Goal: Task Accomplishment & Management: Complete application form

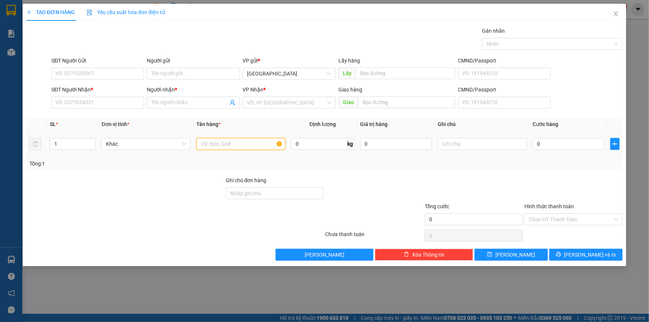
click at [226, 147] on input "text" at bounding box center [240, 144] width 89 height 12
click at [478, 143] on input "text" at bounding box center [482, 144] width 89 height 12
paste input "ì"
paste input "ư"
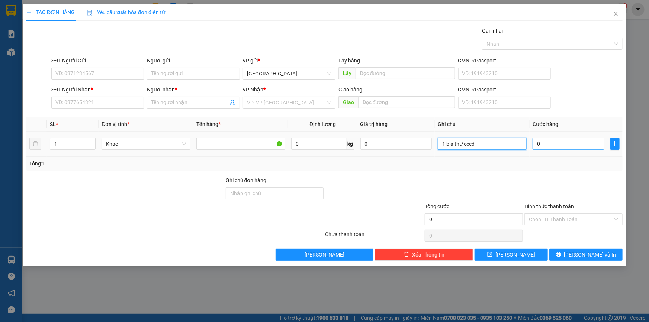
type input "1 bìa thư cccd"
click at [564, 144] on input "0" at bounding box center [569, 144] width 72 height 12
type input "3"
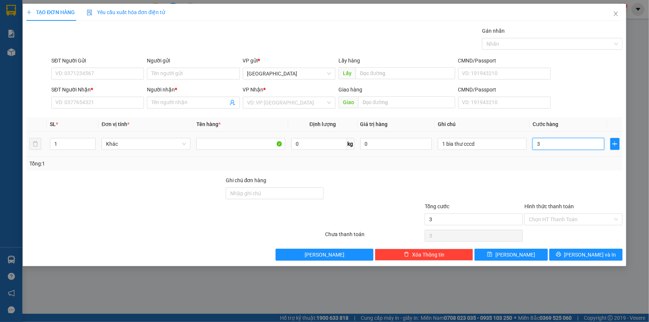
type input "30"
type input "30.000"
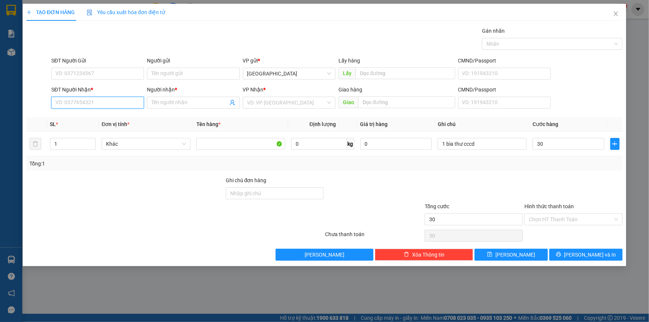
type input "30.000"
click at [65, 102] on input "SĐT Người Nhận *" at bounding box center [97, 103] width 93 height 12
click at [570, 143] on input "30.000" at bounding box center [569, 144] width 72 height 12
type input "4"
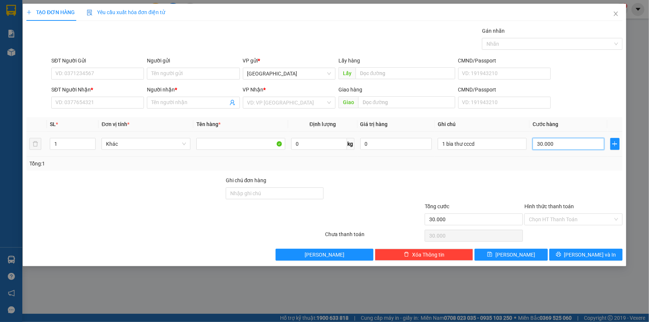
type input "4"
type input "40"
type input "40.000"
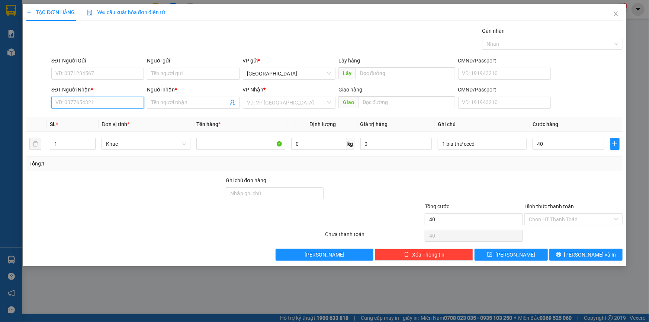
type input "40.000"
click at [106, 102] on input "SĐT Người Nhận *" at bounding box center [97, 103] width 93 height 12
click at [90, 109] on div "SĐT Người Nhận * VD: 0377654321" at bounding box center [97, 99] width 93 height 26
click at [97, 99] on input "SĐT Người Nhận *" at bounding box center [97, 103] width 93 height 12
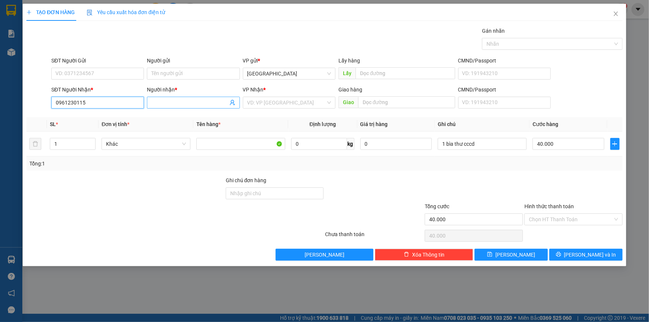
type input "0961230115"
click at [170, 101] on input "Người nhận *" at bounding box center [189, 103] width 76 height 8
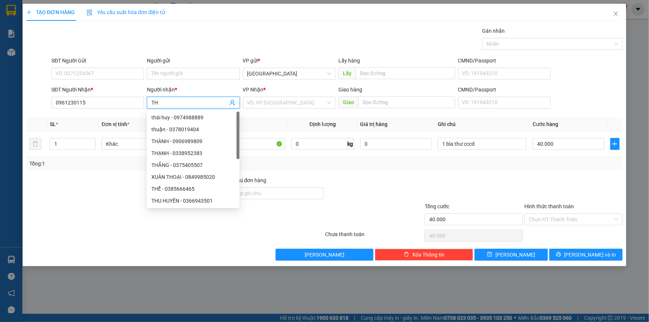
paste input "UẬ"
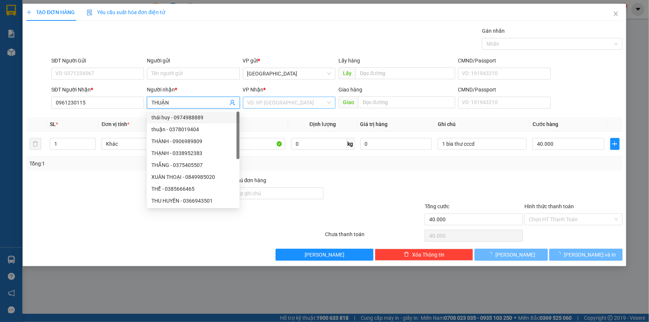
type input "THUẬN"
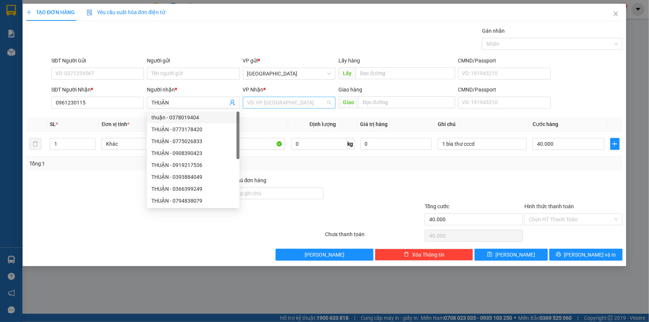
click at [290, 99] on input "search" at bounding box center [286, 102] width 78 height 11
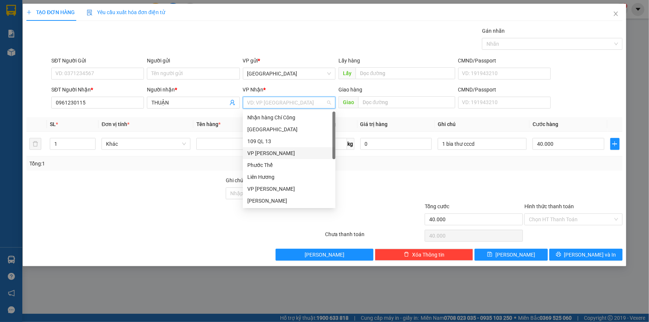
click at [271, 154] on div "VP [PERSON_NAME]" at bounding box center [289, 153] width 84 height 8
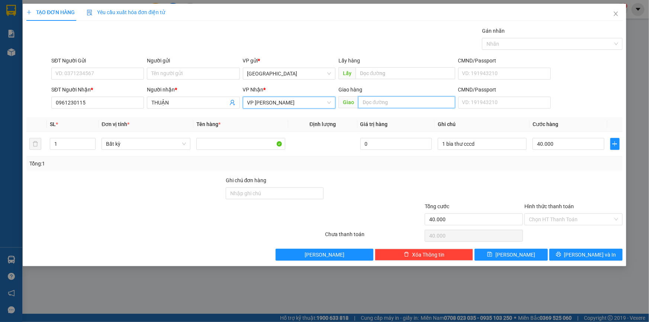
click at [377, 103] on input "text" at bounding box center [406, 102] width 97 height 12
paste input "Ã"
paste input "Ô"
paste input "Ồ"
type input "NGÃ 3 HỒ"
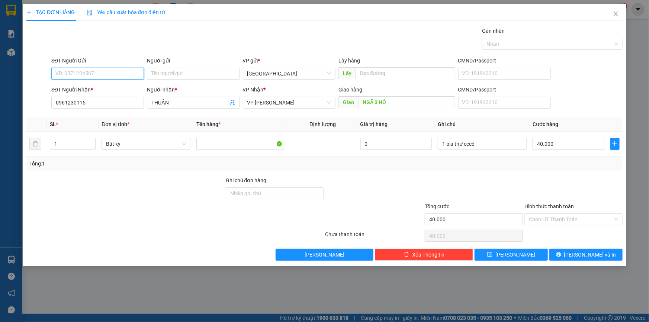
click at [134, 73] on input "SĐT Người Gửi" at bounding box center [97, 74] width 93 height 12
type input "0906882488"
click at [591, 253] on span "[PERSON_NAME] và In" at bounding box center [590, 255] width 52 height 8
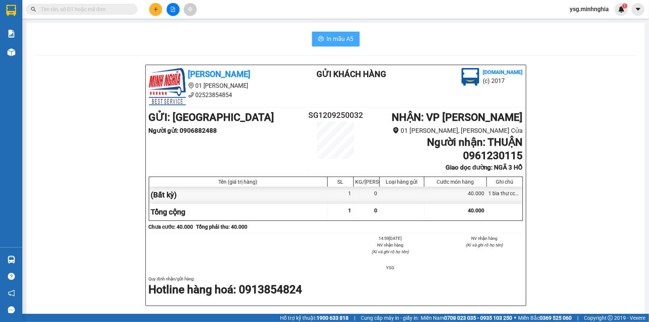
click at [324, 34] on button "In mẫu A5" at bounding box center [336, 39] width 48 height 15
click at [152, 5] on button at bounding box center [155, 9] width 13 height 13
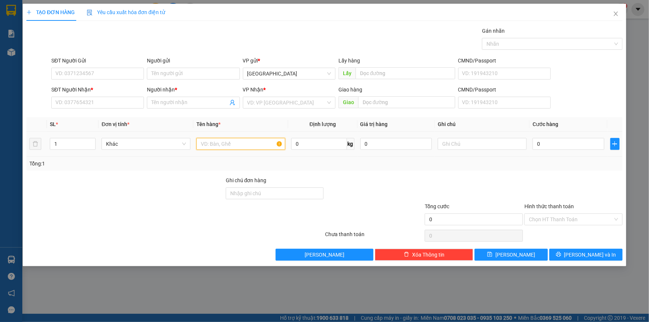
click at [208, 144] on input "text" at bounding box center [240, 144] width 89 height 12
click at [466, 147] on input "text" at bounding box center [482, 144] width 89 height 12
click at [140, 99] on input "SĐT Người Nhận *" at bounding box center [97, 103] width 93 height 12
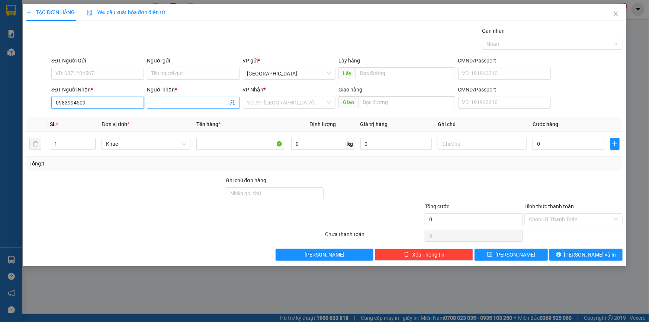
type input "0983994509"
click at [162, 97] on span at bounding box center [193, 103] width 93 height 12
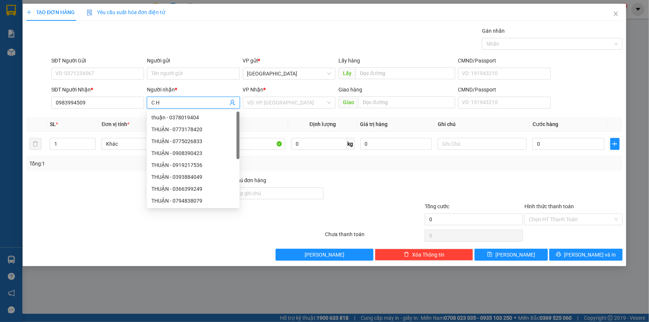
paste input "Ô"
paste input "ỒNG"
type input "C HỒNG"
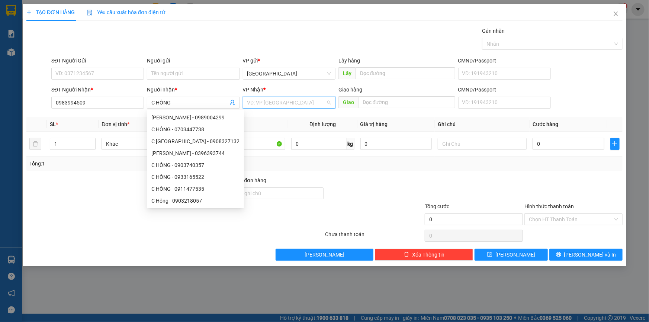
click at [275, 99] on input "search" at bounding box center [286, 102] width 78 height 11
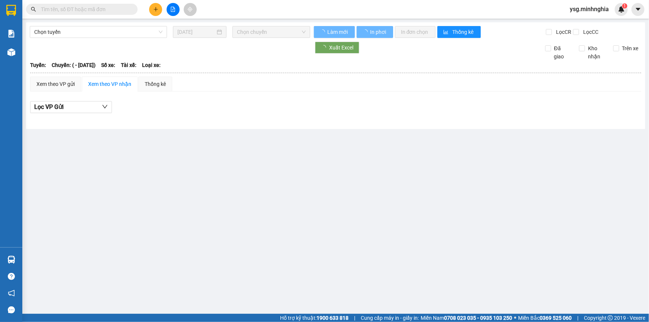
type input "[DATE]"
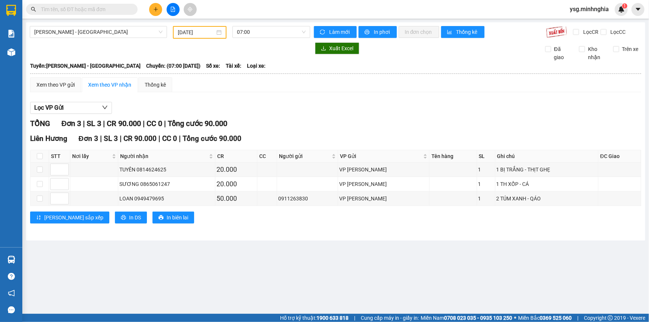
click at [156, 7] on icon "plus" at bounding box center [155, 9] width 5 height 5
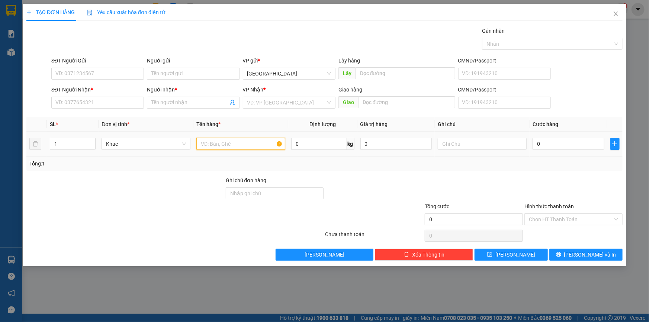
click at [253, 147] on input "text" at bounding box center [240, 144] width 89 height 12
click at [91, 140] on span "up" at bounding box center [91, 142] width 4 height 4
type input "4"
click at [91, 140] on span "up" at bounding box center [91, 142] width 4 height 4
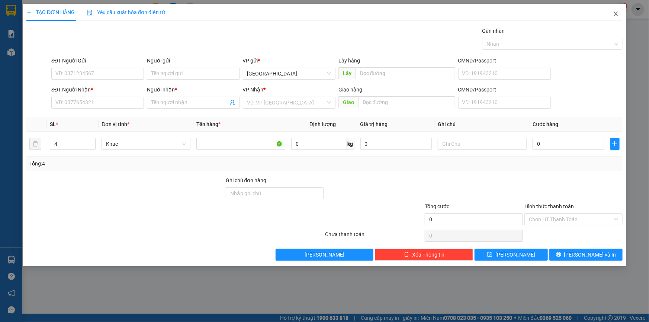
click at [617, 16] on icon "close" at bounding box center [616, 14] width 6 height 6
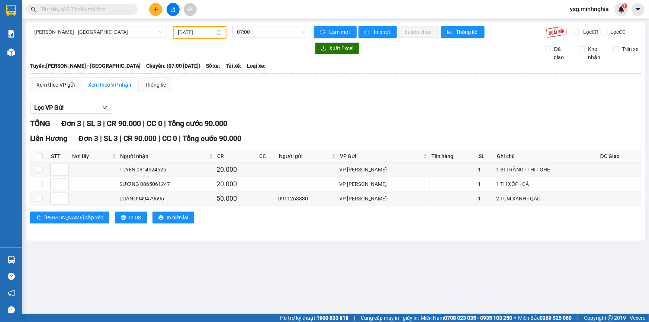
click at [58, 12] on input "text" at bounding box center [85, 9] width 88 height 8
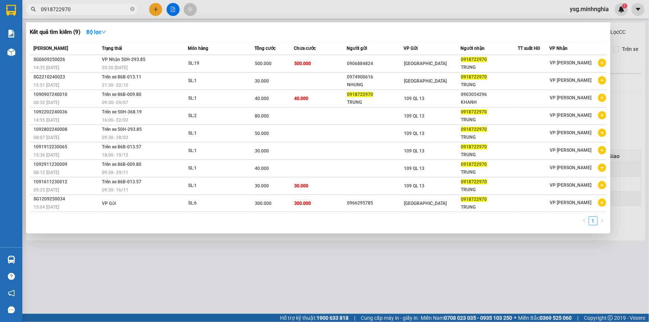
type input "0918722970"
click at [155, 12] on div at bounding box center [324, 161] width 649 height 322
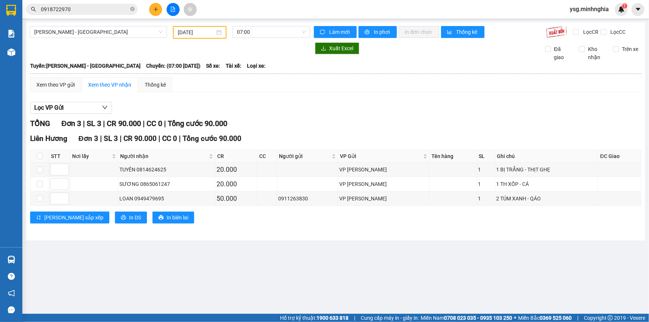
click at [157, 12] on button at bounding box center [155, 9] width 13 height 13
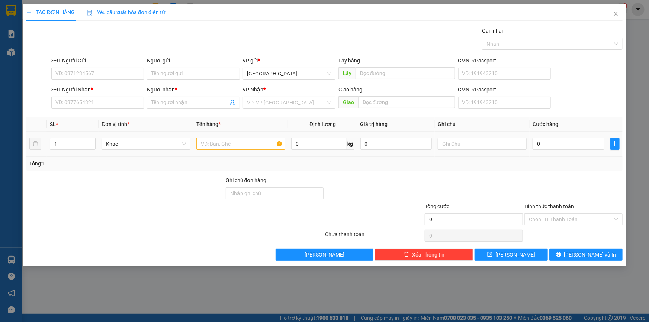
click at [229, 151] on div at bounding box center [240, 144] width 89 height 15
click at [231, 145] on input "text" at bounding box center [240, 144] width 89 height 12
click at [115, 99] on input "SĐT Người Nhận *" at bounding box center [97, 103] width 93 height 12
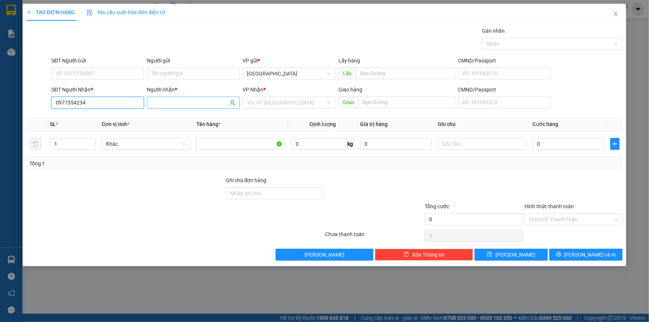
type input "0977554234"
click at [194, 98] on span at bounding box center [193, 103] width 93 height 12
paste input "Â"
paste input "ẤN"
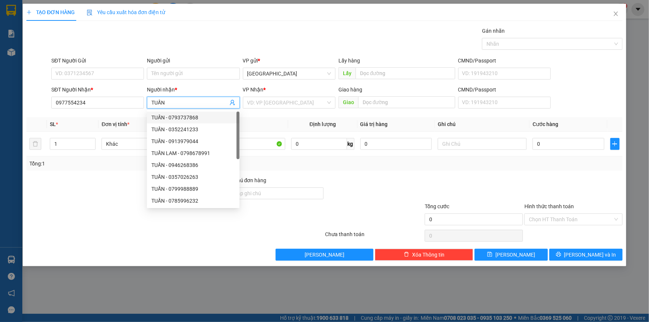
type input "TUẤN"
click at [275, 94] on div "VP Nhận *" at bounding box center [289, 91] width 93 height 11
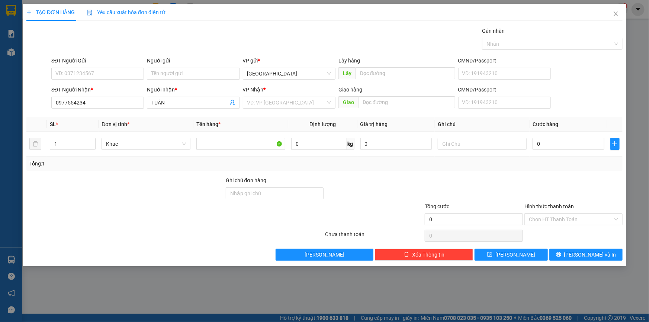
click at [275, 95] on div "VP Nhận *" at bounding box center [289, 91] width 93 height 11
click at [274, 97] on input "search" at bounding box center [286, 102] width 78 height 11
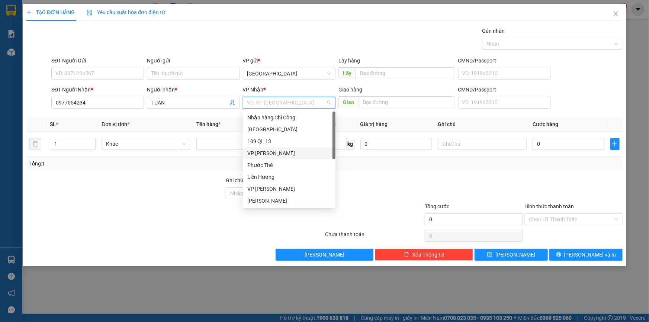
click at [263, 154] on div "VP [PERSON_NAME]" at bounding box center [289, 153] width 84 height 8
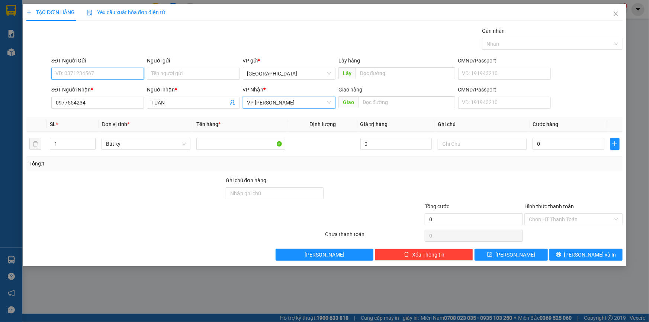
click at [131, 72] on input "SĐT Người Gửi" at bounding box center [97, 74] width 93 height 12
type input "0913805051"
click at [466, 150] on div at bounding box center [482, 144] width 89 height 15
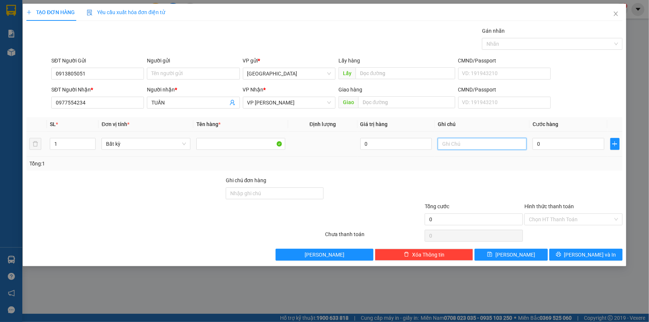
click at [466, 145] on input "text" at bounding box center [482, 144] width 89 height 12
paste input "ÚM"
paste input "Ă"
paste input "ẮNG"
paste input "Ô"
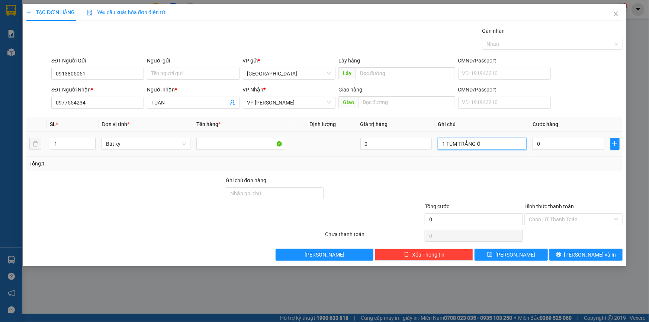
paste input "ỐNG"
paste input "Ụ"
paste input "Ự"
type input "1 TÚM TRẮNG ỐNG NHỰA"
click at [559, 148] on input "0" at bounding box center [569, 144] width 72 height 12
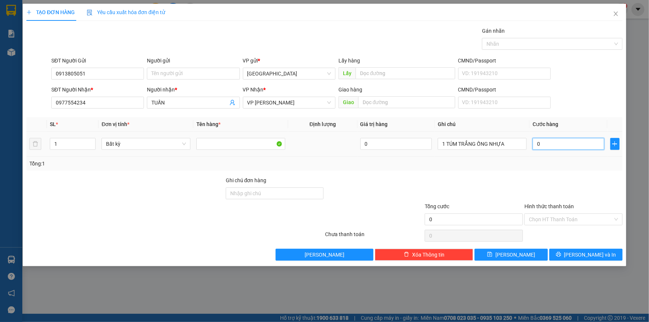
type input "4"
type input "40"
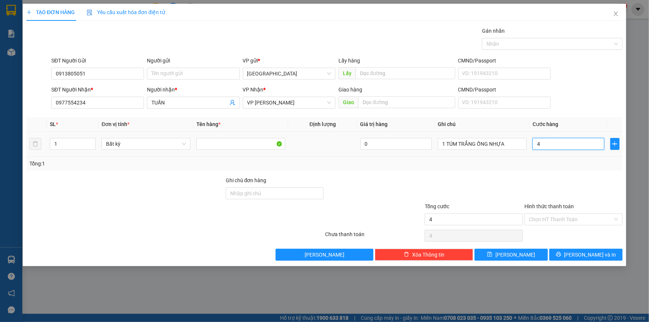
type input "40"
type input "40.000"
click at [567, 212] on div "Hình thức thanh toán" at bounding box center [573, 207] width 98 height 11
click at [566, 215] on input "Hình thức thanh toán" at bounding box center [571, 219] width 84 height 11
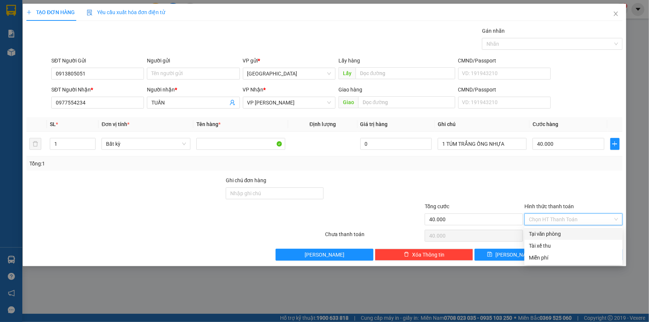
click at [562, 229] on div "Tại văn phòng" at bounding box center [573, 234] width 98 height 12
type input "0"
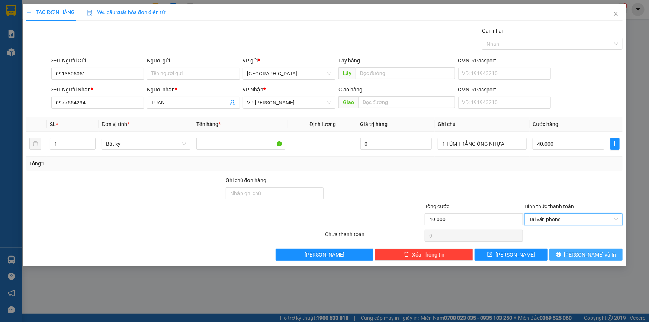
click at [578, 257] on button "[PERSON_NAME] và In" at bounding box center [585, 255] width 73 height 12
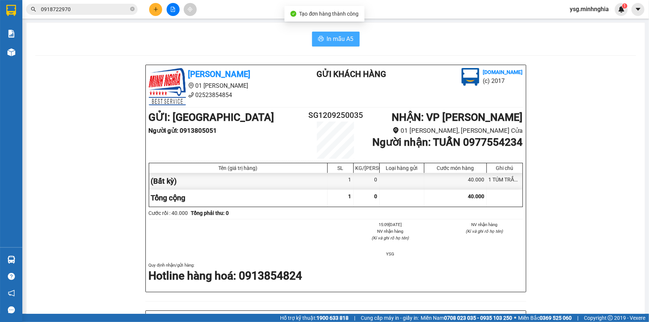
click at [330, 35] on span "In mẫu A5" at bounding box center [340, 38] width 27 height 9
click at [328, 43] on span "In mẫu A5" at bounding box center [340, 38] width 27 height 9
click at [152, 12] on button at bounding box center [155, 9] width 13 height 13
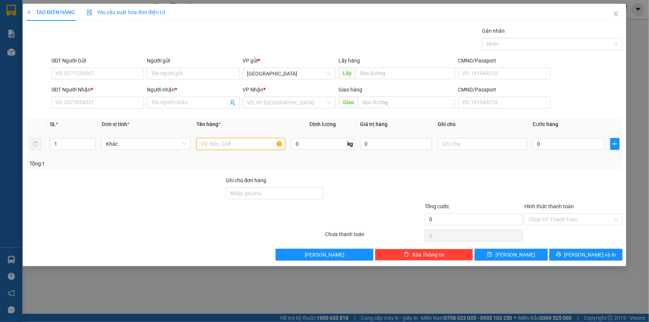
click at [223, 144] on input "text" at bounding box center [240, 144] width 89 height 12
click at [93, 107] on input "SĐT Người Nhận *" at bounding box center [97, 103] width 93 height 12
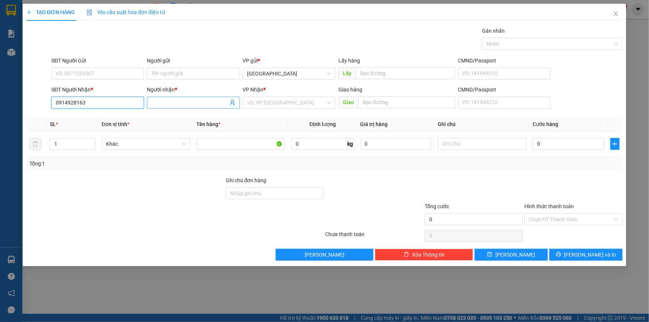
type input "0914928163"
click at [211, 103] on input "Người nhận *" at bounding box center [189, 103] width 76 height 8
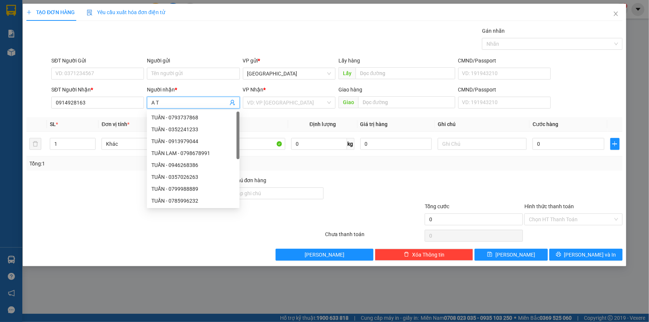
paste input "ÈO"
type input "A TÈO"
click at [285, 97] on input "search" at bounding box center [286, 102] width 78 height 11
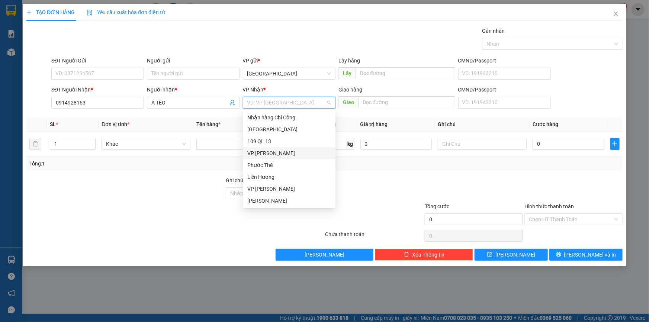
click at [266, 149] on div "VP [PERSON_NAME]" at bounding box center [289, 153] width 93 height 12
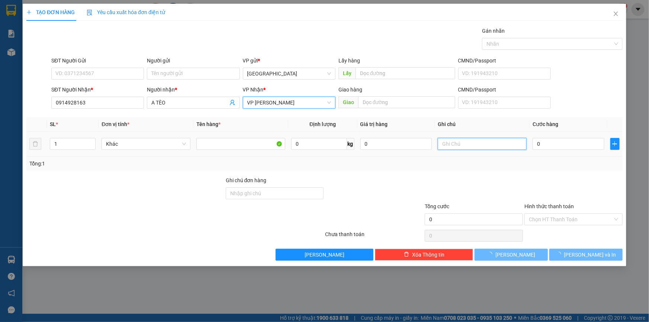
click at [475, 144] on input "text" at bounding box center [482, 144] width 89 height 12
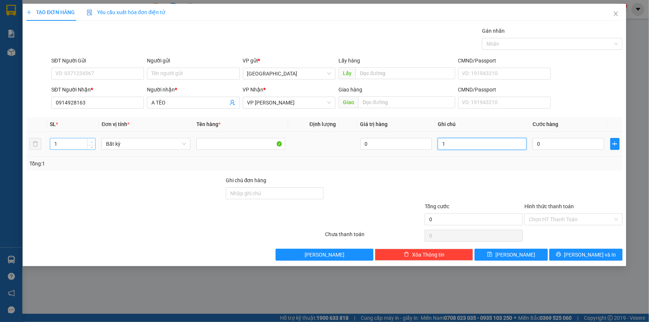
type input "1"
click at [89, 138] on span "Increase Value" at bounding box center [91, 141] width 8 height 7
type input "3"
click at [89, 138] on span "Increase Value" at bounding box center [91, 141] width 8 height 7
drag, startPoint x: 456, startPoint y: 144, endPoint x: 415, endPoint y: 144, distance: 40.5
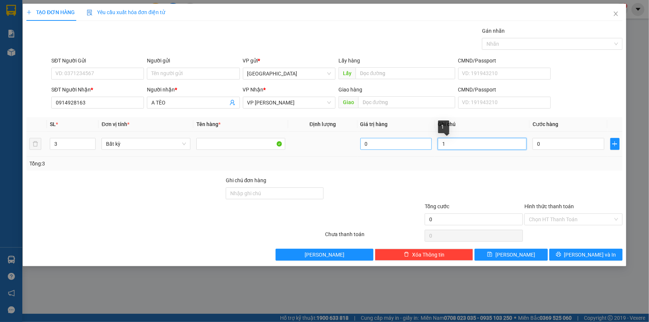
click at [415, 144] on tr "3 Bất kỳ 0 1 0" at bounding box center [324, 144] width 596 height 25
paste input "IỆ"
paste input "Ô"
paste input "Ộ"
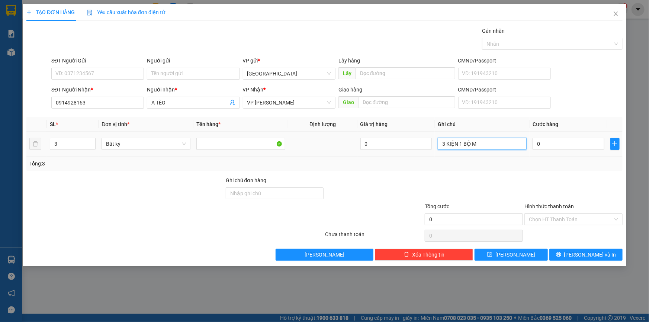
paste input "ÁY"
paste input "Ê"
paste input "Ệ"
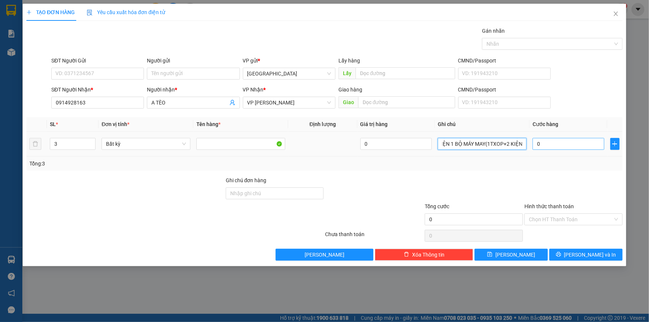
type input "3 KIỆN 1 BỘ MÁY MAY(1TXOP+2 KIỆN)"
click at [539, 139] on input "0" at bounding box center [569, 144] width 72 height 12
type input "1"
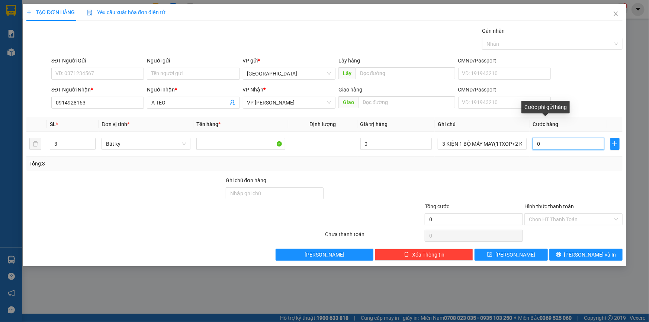
type input "1"
type input "15"
type input "150"
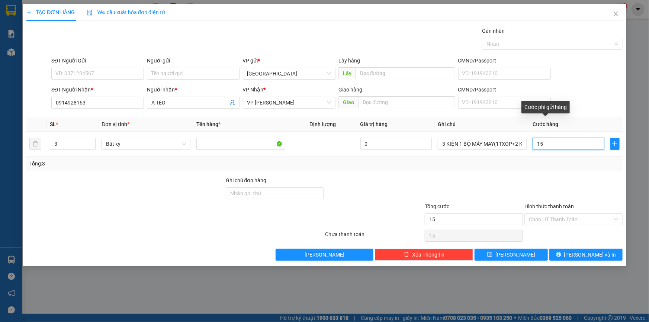
type input "150"
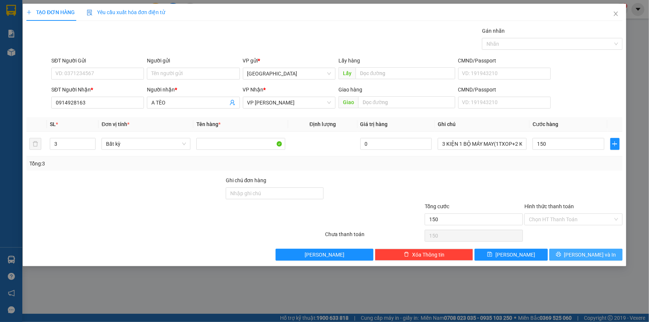
type input "150.000"
click at [601, 256] on button "[PERSON_NAME] và In" at bounding box center [585, 255] width 73 height 12
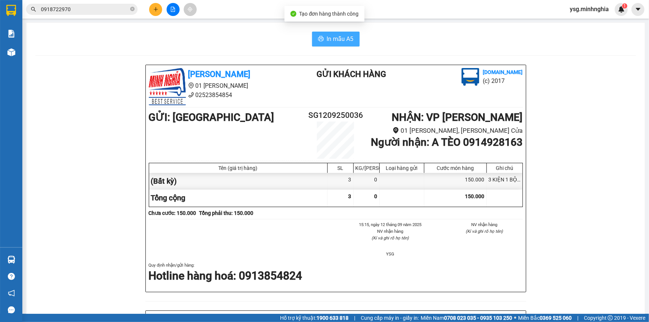
click at [317, 35] on button "In mẫu A5" at bounding box center [336, 39] width 48 height 15
click at [337, 39] on span "In mẫu A5" at bounding box center [340, 38] width 27 height 9
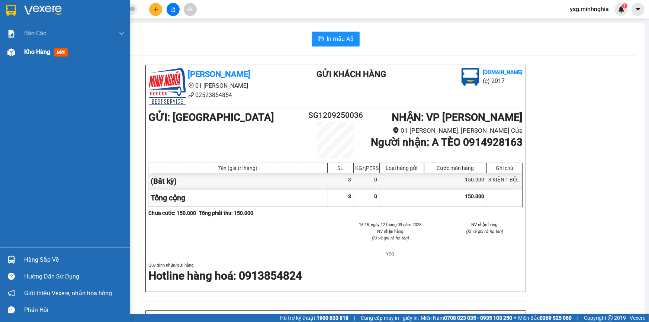
click at [37, 58] on div "Kho hàng mới" at bounding box center [74, 52] width 100 height 19
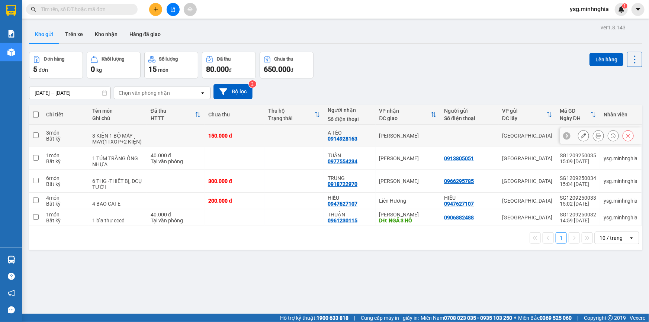
click at [596, 136] on icon at bounding box center [598, 135] width 5 height 5
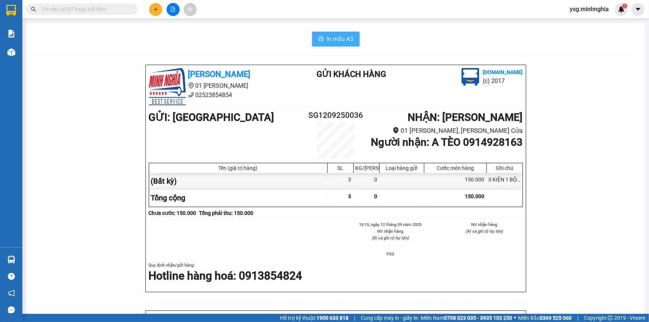
click at [346, 45] on button "In mẫu A5" at bounding box center [336, 39] width 48 height 15
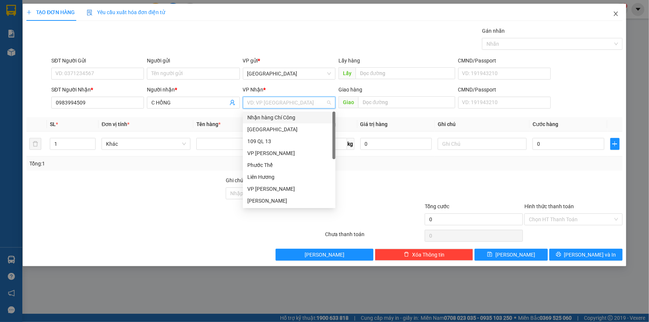
click at [614, 14] on icon "close" at bounding box center [616, 14] width 6 height 6
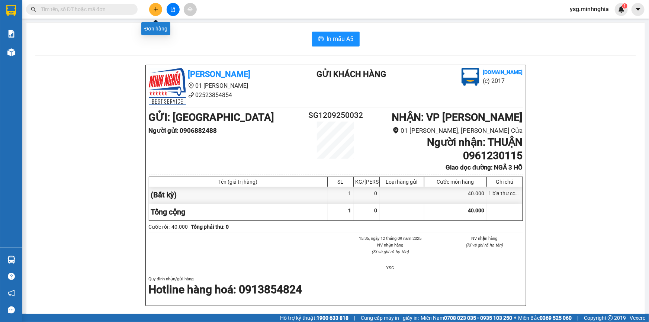
click at [156, 11] on icon "plus" at bounding box center [155, 9] width 0 height 4
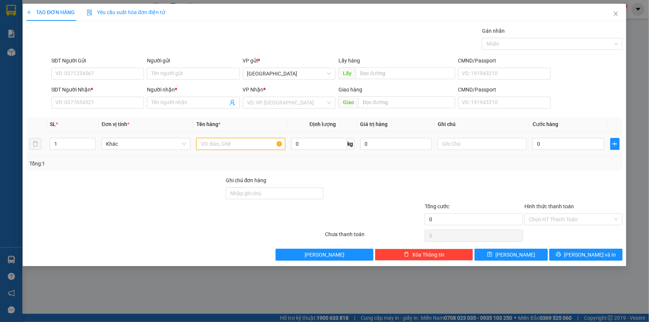
click at [224, 147] on input "text" at bounding box center [240, 144] width 89 height 12
type input "2"
drag, startPoint x: 90, startPoint y: 141, endPoint x: 100, endPoint y: 137, distance: 10.7
click at [90, 141] on span "up" at bounding box center [91, 141] width 4 height 4
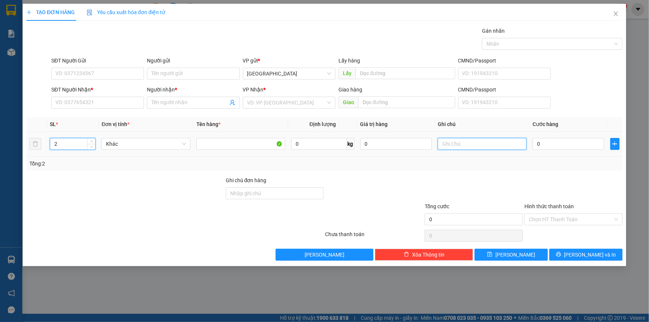
click at [476, 147] on input "text" at bounding box center [482, 144] width 89 height 12
type input "1 CAN"
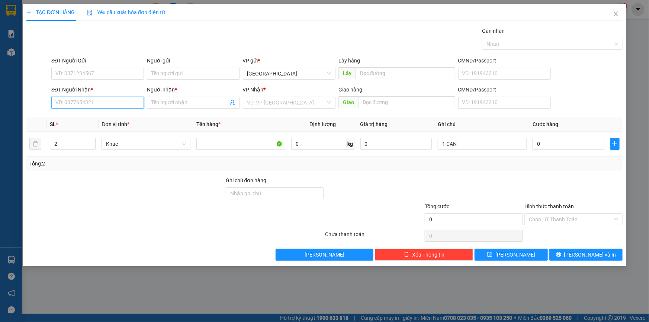
click at [74, 104] on input "SĐT Người Nhận *" at bounding box center [97, 103] width 93 height 12
click at [78, 115] on div "0909931721 - DUNG" at bounding box center [98, 117] width 84 height 8
type input "0909931721"
type input "DUNG"
type input "0909931721"
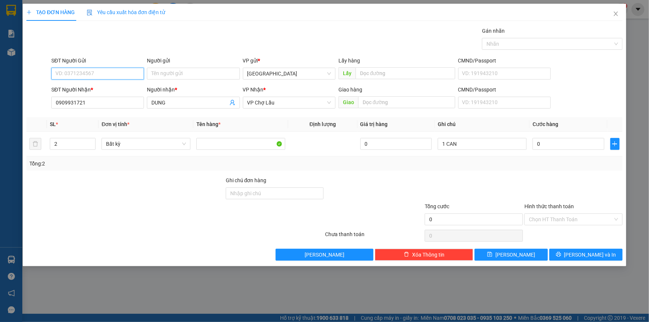
click at [130, 74] on input "SĐT Người Gửi" at bounding box center [97, 74] width 93 height 12
type input "0901878555"
click at [100, 86] on div "0901878555 - NHUNG" at bounding box center [98, 88] width 84 height 8
type input "NHUNG"
type input "0901878555"
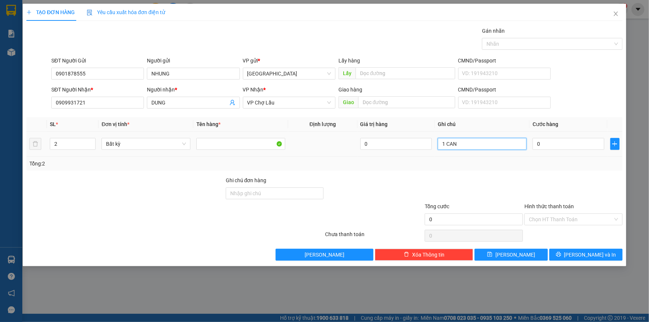
click at [472, 145] on input "1 CAN" at bounding box center [482, 144] width 89 height 12
paste input "ƯƠ"
paste input "Ớ"
paste input "Ả"
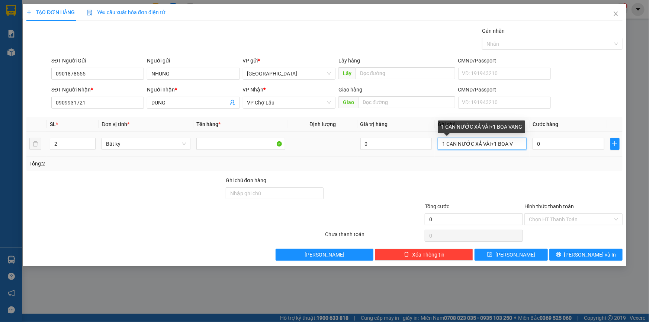
paste input "ÀNG"
paste input "ÀN"
paste input "Ả"
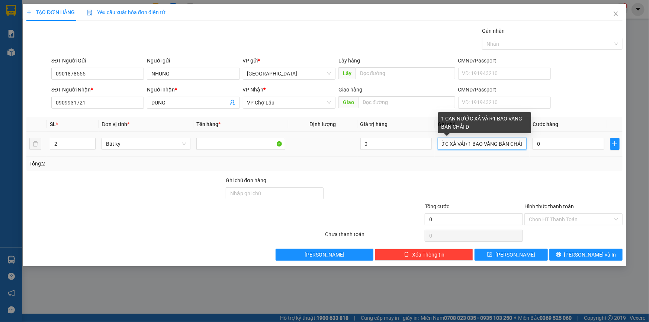
paste input "Đ"
paste input "ÁNH"
paste input "Ă"
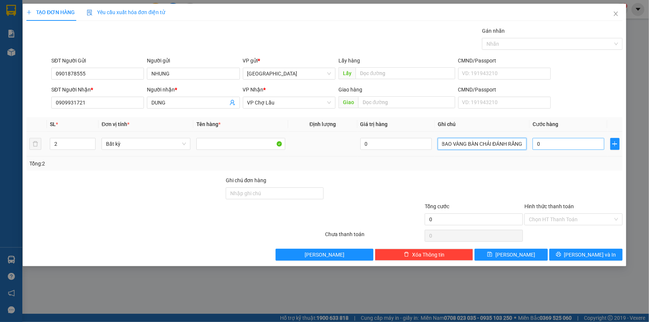
type input "1 CAN NƯỚC XẢ VẢI+1 BAO VÀNG BÀN CHẢI ĐÁNH RĂNG"
click at [564, 142] on input "0" at bounding box center [569, 144] width 72 height 12
type input "9"
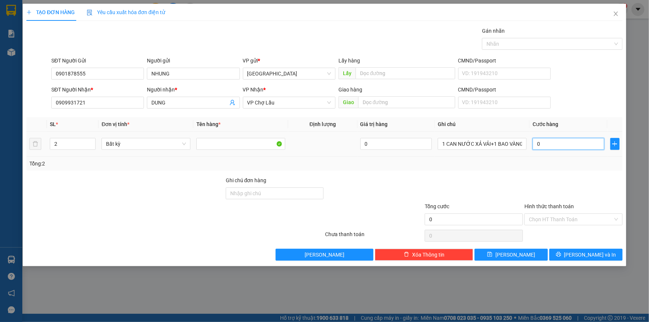
type input "9"
type input "90"
type input "90.000"
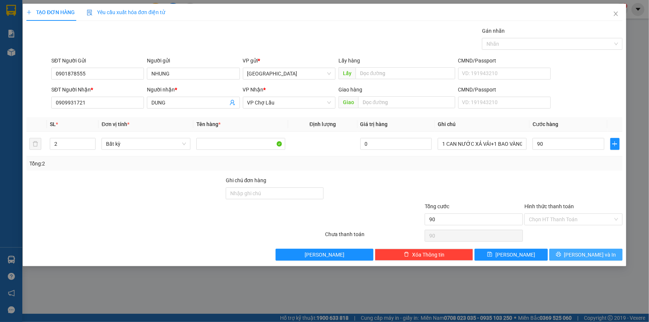
type input "90.000"
click at [593, 251] on span "[PERSON_NAME] và In" at bounding box center [590, 255] width 52 height 8
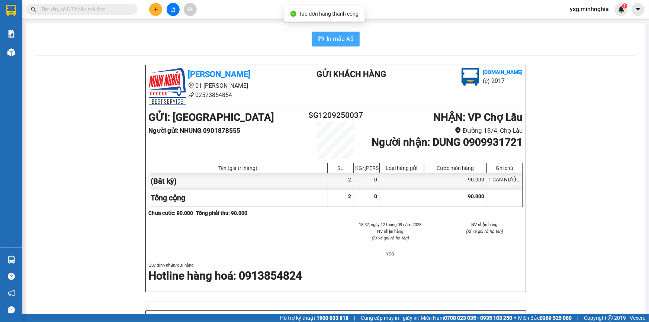
click at [349, 40] on span "In mẫu A5" at bounding box center [340, 38] width 27 height 9
click at [153, 9] on button at bounding box center [155, 9] width 13 height 13
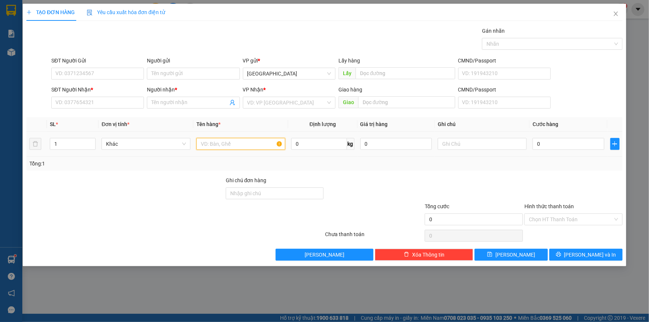
click at [247, 140] on input "text" at bounding box center [240, 144] width 89 height 12
click at [74, 102] on input "SĐT Người Nhận *" at bounding box center [97, 103] width 93 height 12
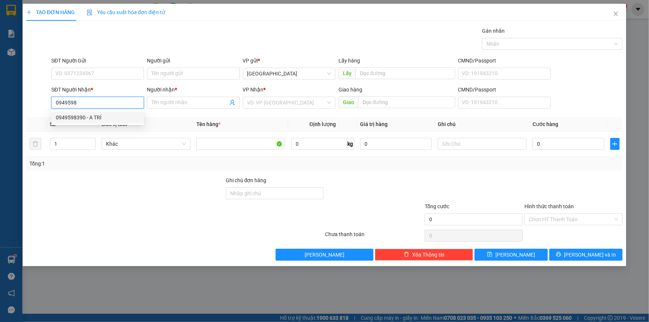
click at [107, 113] on div "0949598390 - A TRÍ" at bounding box center [97, 118] width 93 height 12
type input "0949598390"
type input "A TRÍ"
type input "0949598390"
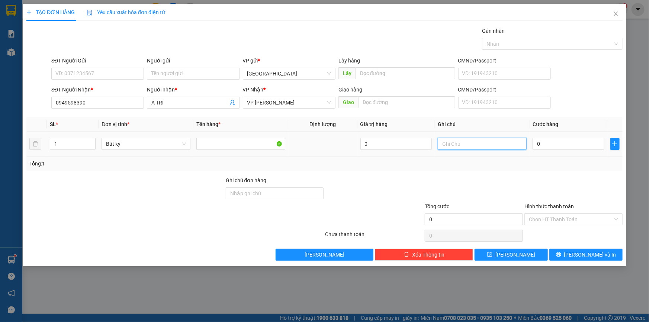
click at [452, 143] on input "text" at bounding box center [482, 144] width 89 height 12
paste input "ÙNG"
paste input "Â"
paste input "ẤY"
paste input "ÁY"
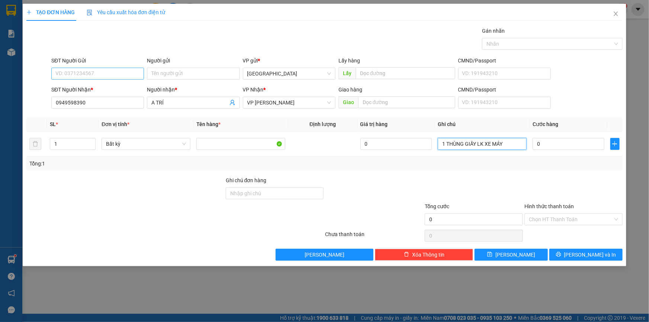
type input "1 THÙNG GIẤY LK XE MÁY"
click at [126, 71] on input "SĐT Người Gửi" at bounding box center [97, 74] width 93 height 12
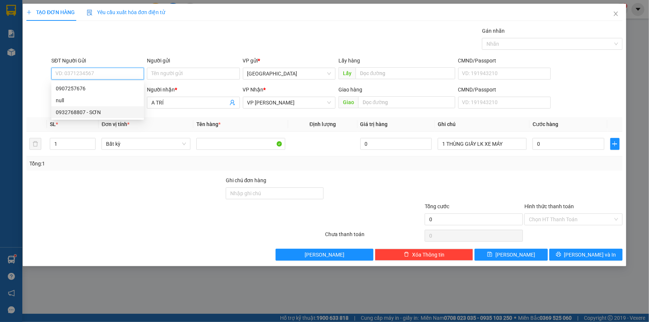
click at [83, 109] on div "0932768807 - SƠN" at bounding box center [98, 112] width 84 height 8
type input "0932768807"
type input "SƠN"
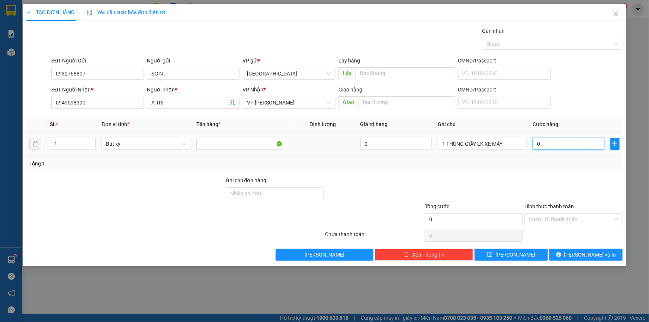
click at [584, 145] on input "0" at bounding box center [569, 144] width 72 height 12
type input "5"
type input "50"
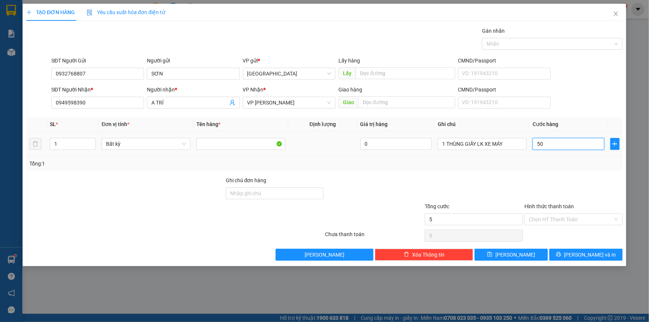
type input "50"
type input "50.000"
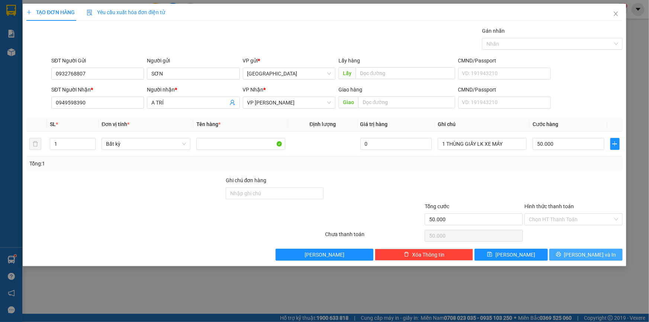
click at [561, 254] on icon "printer" at bounding box center [558, 254] width 5 height 5
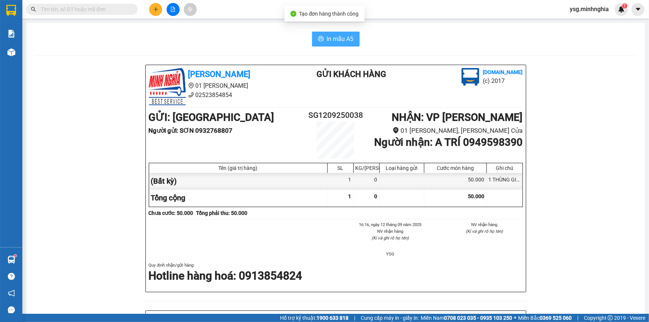
click at [354, 39] on button "In mẫu A5" at bounding box center [336, 39] width 48 height 15
click at [110, 8] on input "text" at bounding box center [85, 9] width 88 height 8
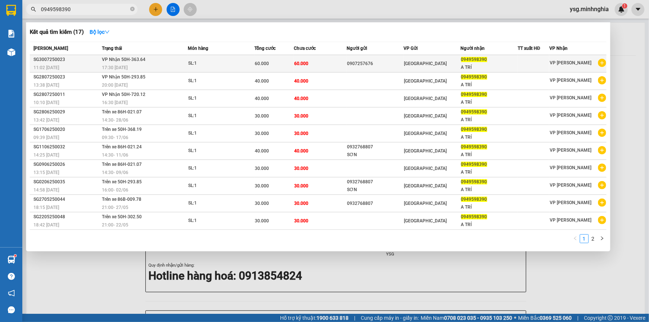
type input "0949598390"
click at [221, 62] on div "SL: 1" at bounding box center [216, 64] width 56 height 8
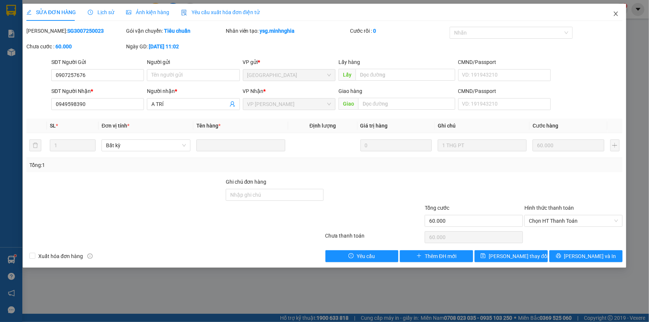
click at [620, 15] on span "Close" at bounding box center [616, 14] width 21 height 21
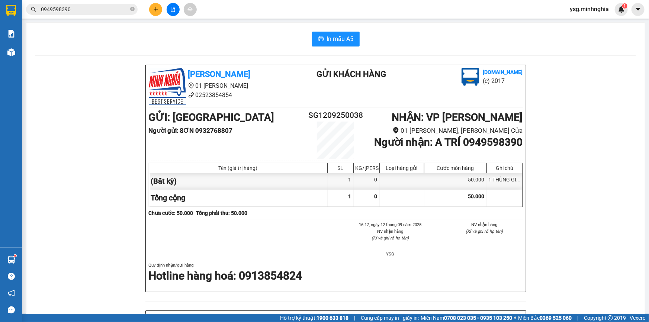
click at [119, 4] on span "0949598390" at bounding box center [82, 9] width 112 height 11
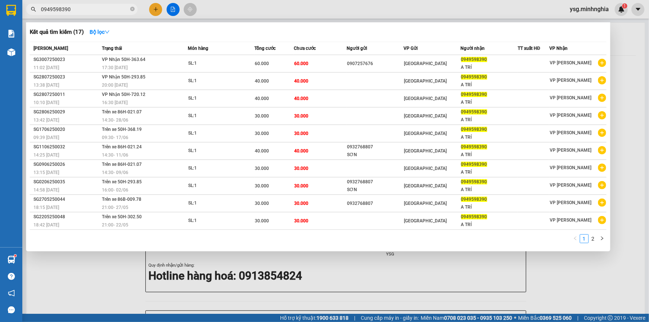
click at [116, 9] on input "0949598390" at bounding box center [85, 9] width 88 height 8
click at [598, 241] on button "button" at bounding box center [602, 238] width 9 height 9
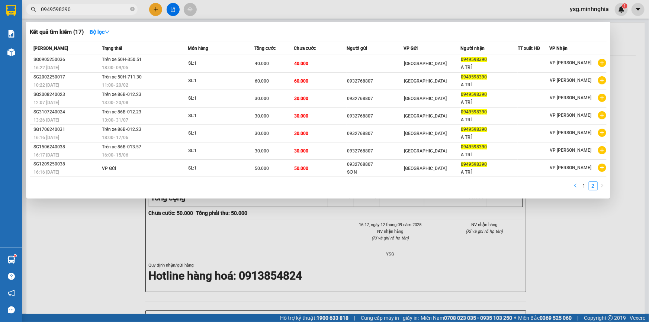
click at [579, 189] on ul "1 2" at bounding box center [589, 186] width 36 height 9
click at [580, 186] on link "1" at bounding box center [584, 186] width 8 height 8
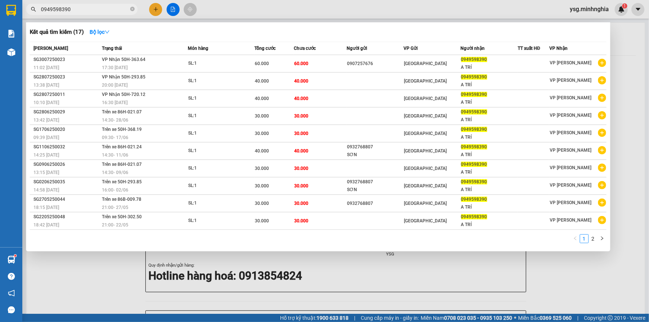
click at [154, 10] on div at bounding box center [324, 161] width 649 height 322
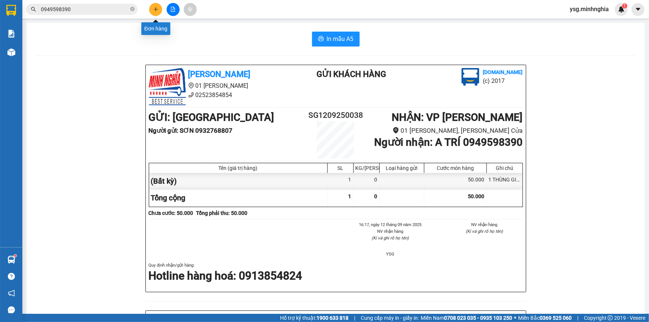
click at [155, 9] on icon "plus" at bounding box center [156, 9] width 4 height 0
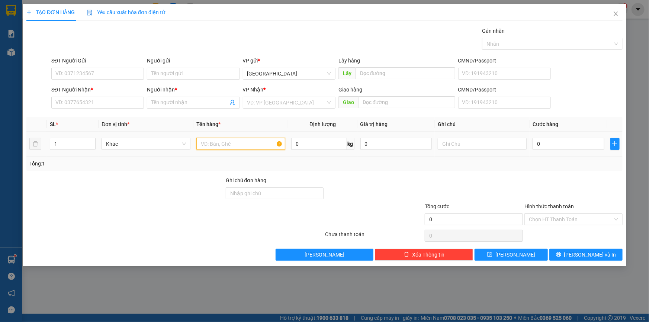
click at [234, 140] on input "text" at bounding box center [240, 144] width 89 height 12
click at [510, 144] on input "text" at bounding box center [482, 144] width 89 height 12
paste input "Ì"
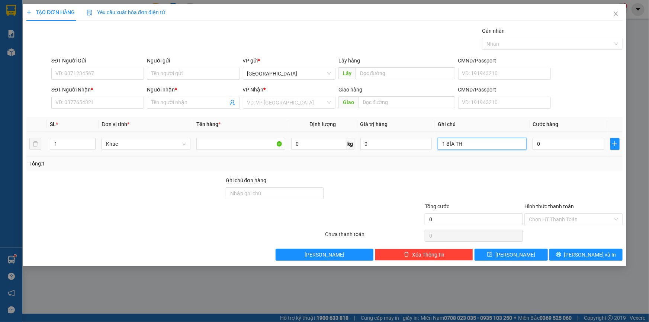
paste input "Ư"
type input "1 BÌA THƯ GT"
click at [138, 97] on input "SĐT Người Nhận *" at bounding box center [97, 103] width 93 height 12
type input "0344992341"
click at [197, 103] on input "Người nhận *" at bounding box center [189, 103] width 76 height 8
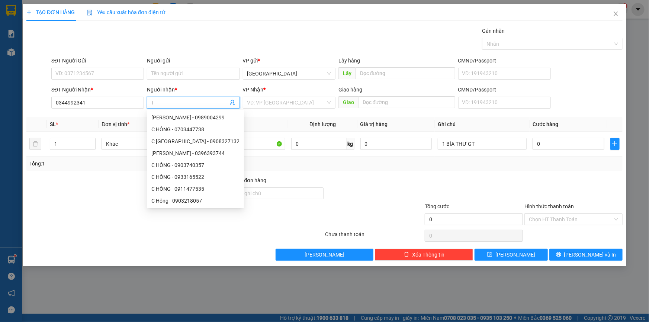
paste input "Ỷ"
type input "TỶ"
click at [282, 94] on div "VP Nhận *" at bounding box center [289, 91] width 93 height 11
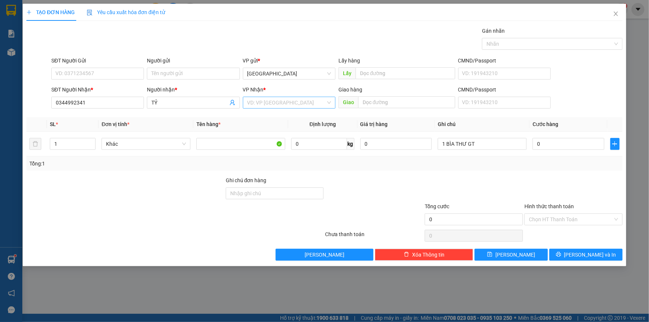
click at [278, 100] on input "search" at bounding box center [286, 102] width 78 height 11
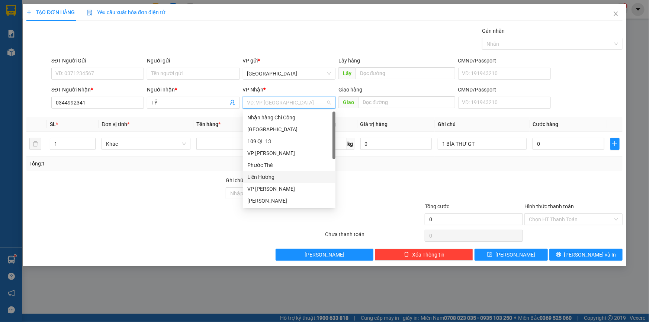
drag, startPoint x: 264, startPoint y: 176, endPoint x: 253, endPoint y: 164, distance: 16.6
click at [264, 176] on div "Liên Hương" at bounding box center [289, 177] width 84 height 8
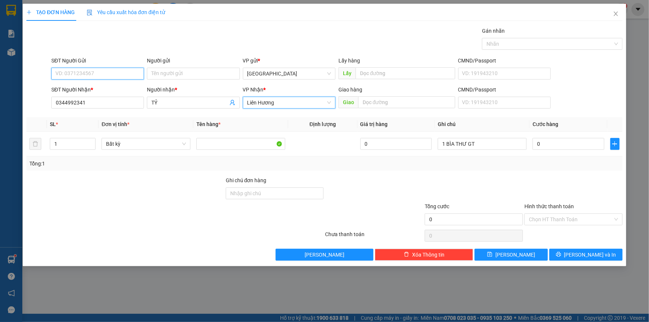
click at [118, 76] on input "SĐT Người Gửi" at bounding box center [97, 74] width 93 height 12
type input "0387772331"
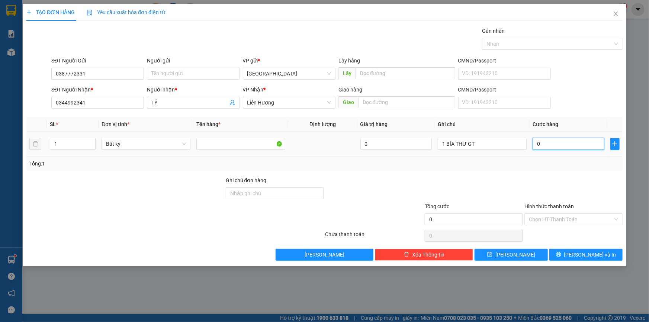
click at [558, 143] on input "0" at bounding box center [569, 144] width 72 height 12
type input "3"
type input "30"
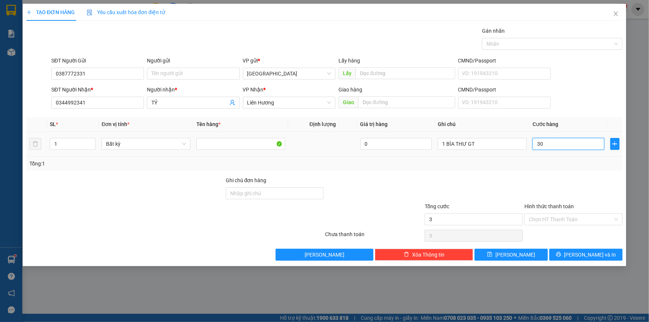
type input "30"
type input "30.000"
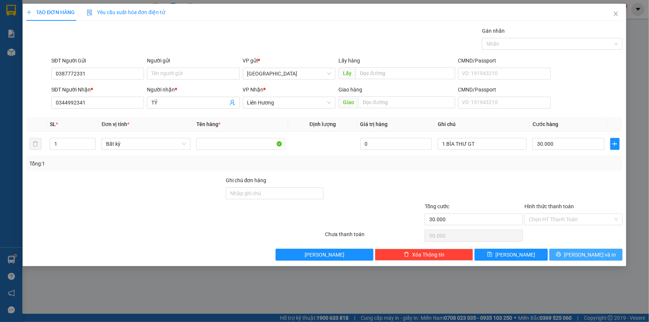
click at [565, 253] on button "[PERSON_NAME] và In" at bounding box center [585, 255] width 73 height 12
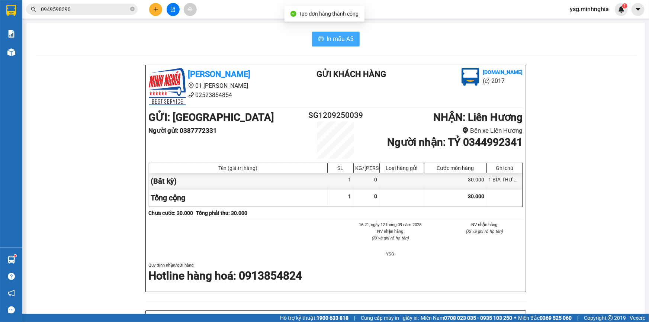
click at [318, 41] on icon "printer" at bounding box center [321, 38] width 6 height 5
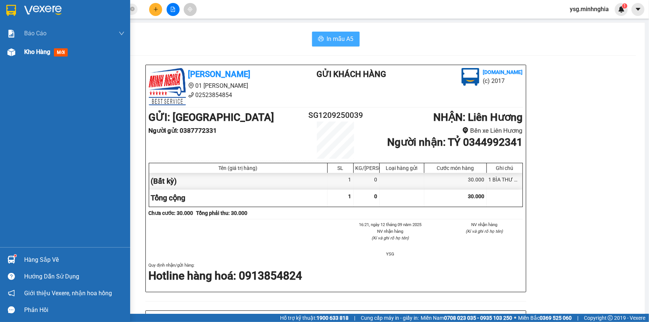
click at [26, 51] on span "Kho hàng" at bounding box center [37, 51] width 26 height 7
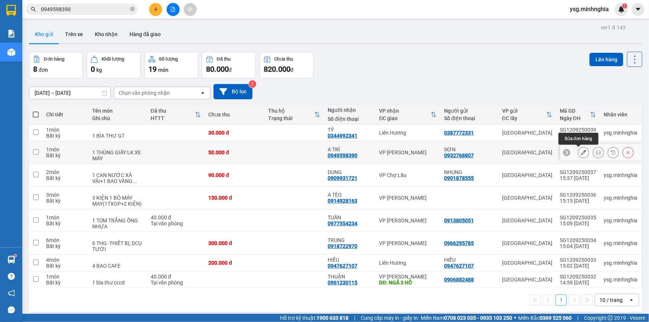
click at [581, 153] on icon at bounding box center [583, 152] width 5 height 5
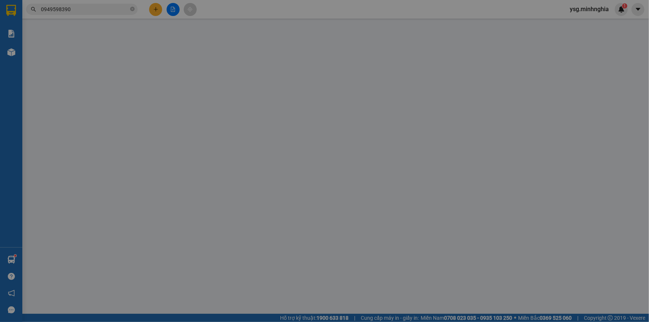
type input "0932768807"
type input "0949598390"
type input "50.000"
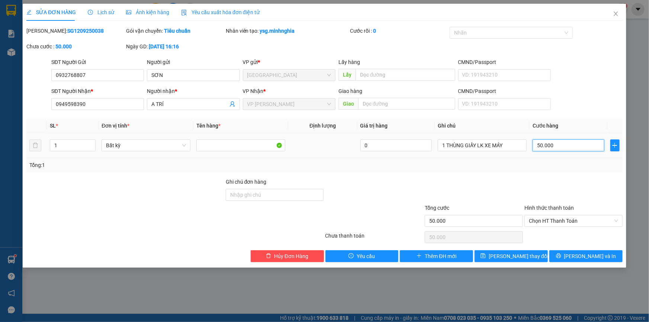
click at [552, 147] on input "50.000" at bounding box center [569, 145] width 72 height 12
type input "4"
type input "40"
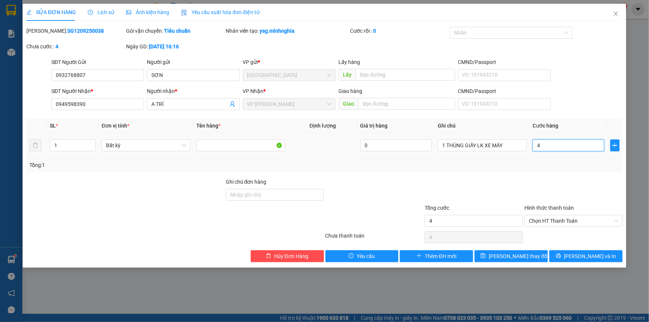
type input "40"
type input "40.000"
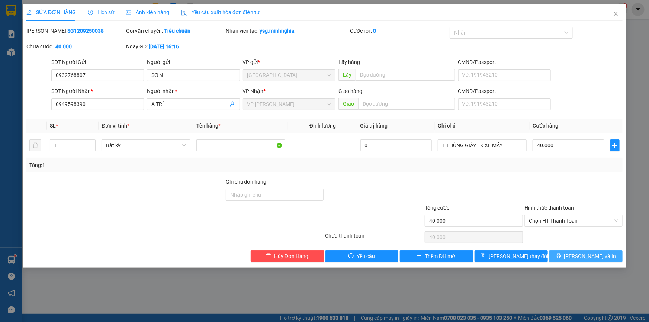
click at [568, 253] on button "[PERSON_NAME] và In" at bounding box center [585, 256] width 73 height 12
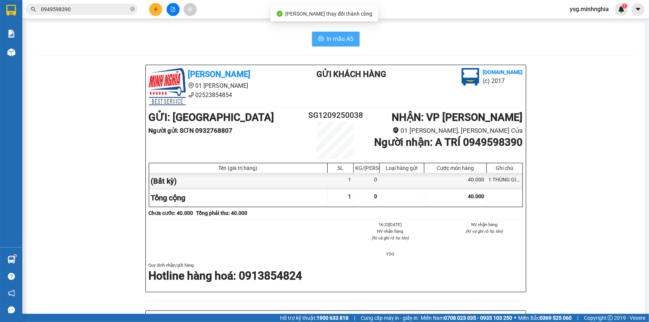
click at [344, 36] on span "In mẫu A5" at bounding box center [340, 38] width 27 height 9
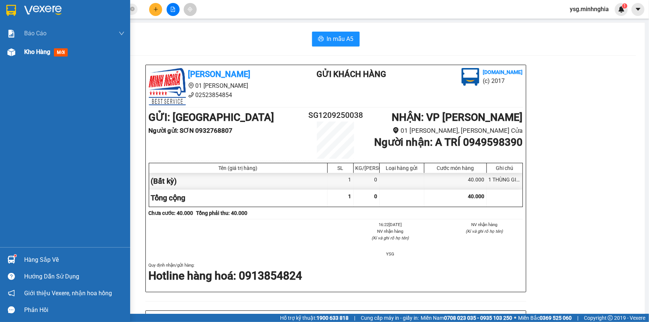
click at [28, 57] on div "Kho hàng mới" at bounding box center [74, 52] width 100 height 19
